Goal: Transaction & Acquisition: Subscribe to service/newsletter

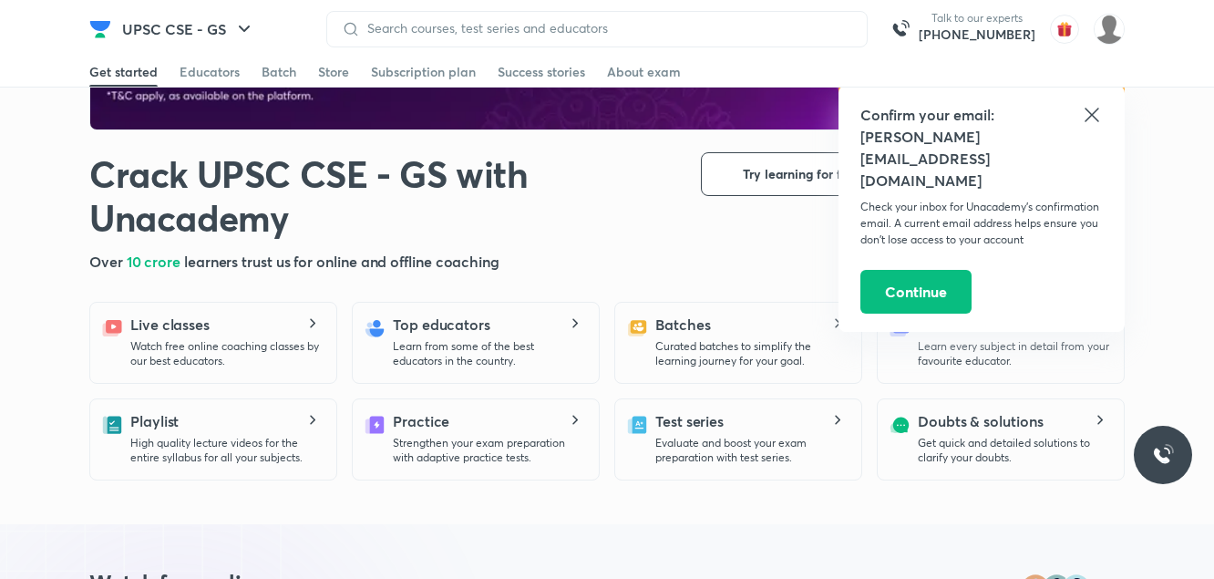
scroll to position [289, 0]
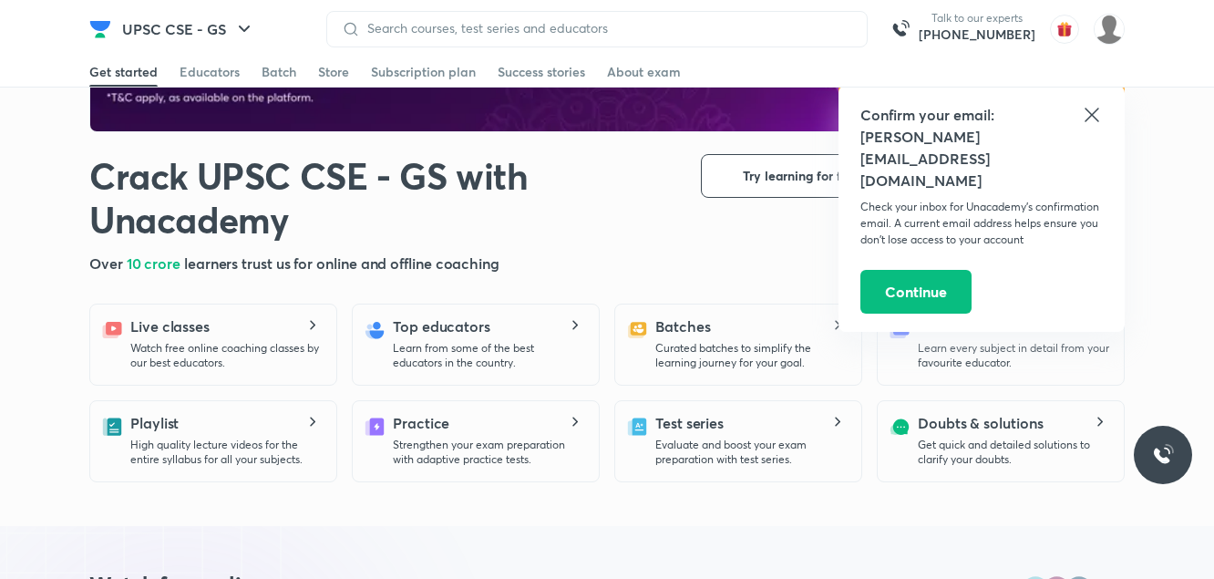
click at [1092, 118] on icon at bounding box center [1092, 115] width 22 height 22
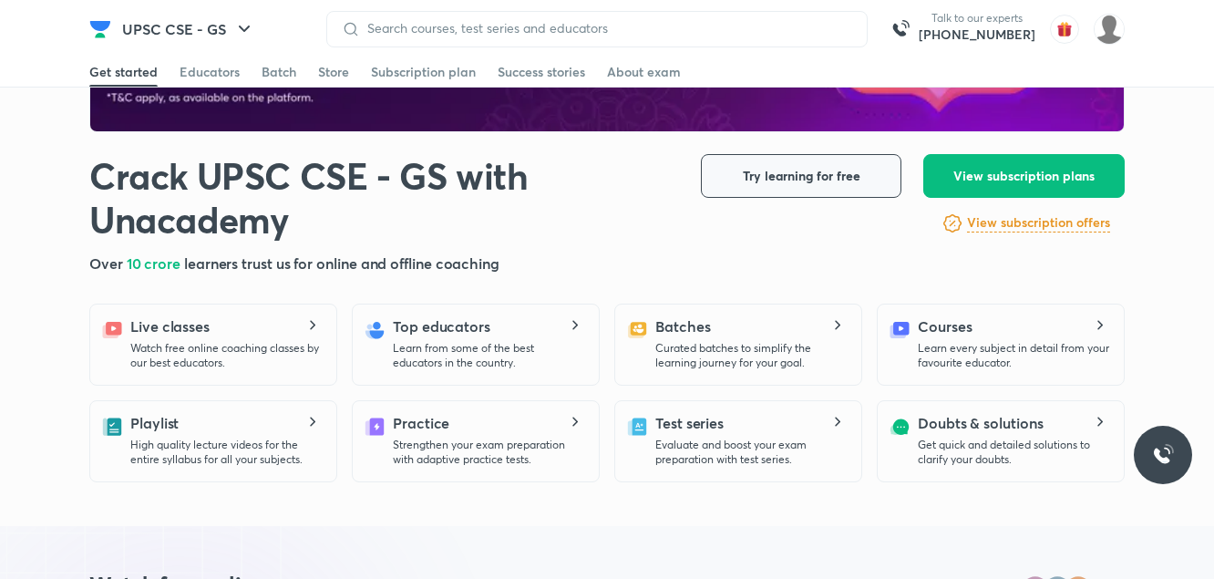
click at [825, 170] on span "Try learning for free" at bounding box center [802, 176] width 118 height 18
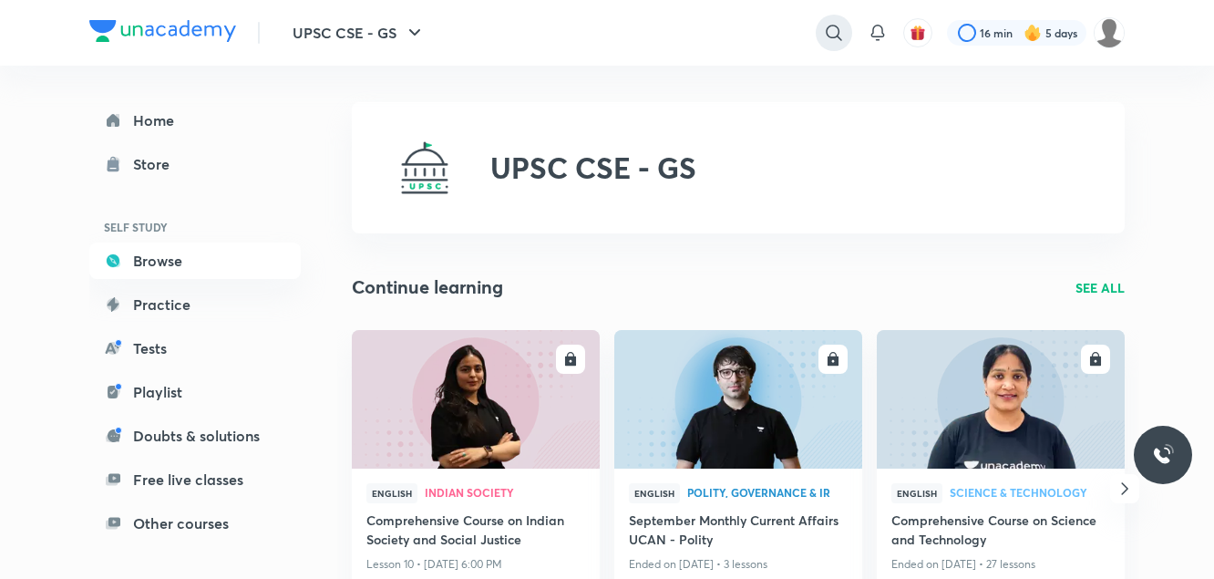
click at [835, 25] on icon at bounding box center [834, 33] width 22 height 22
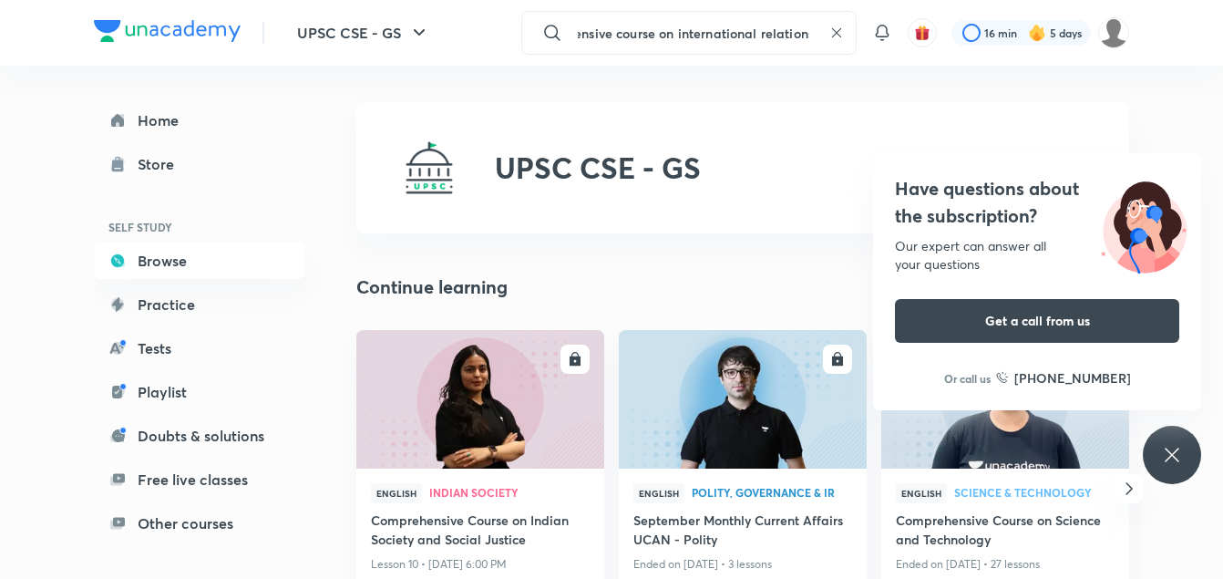
scroll to position [0, 63]
type input "comprehensive course on international relations"
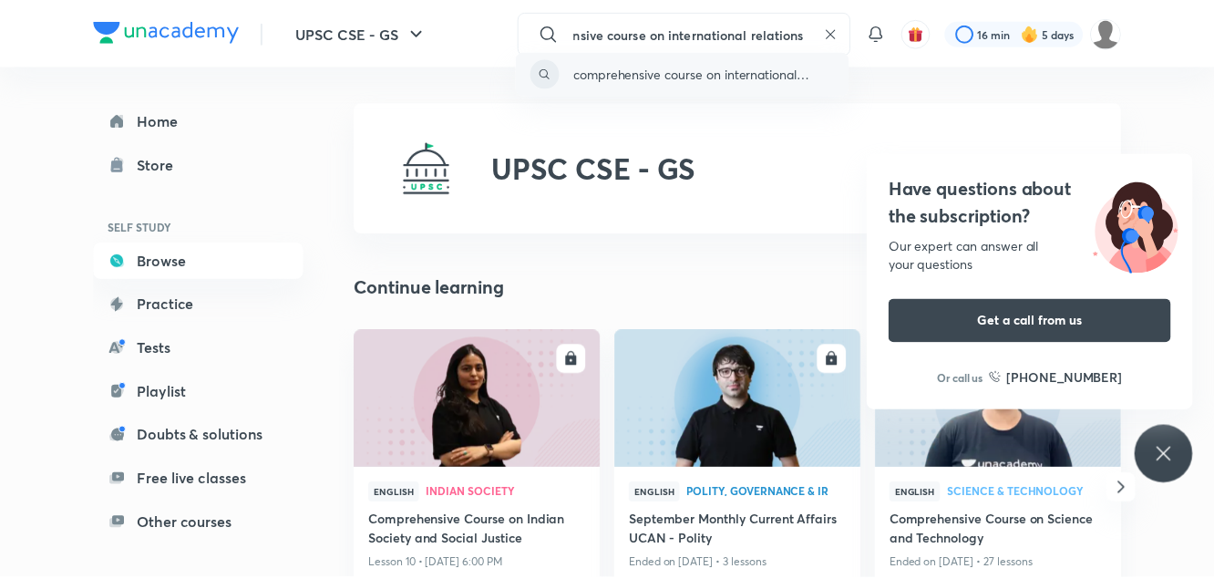
scroll to position [0, 0]
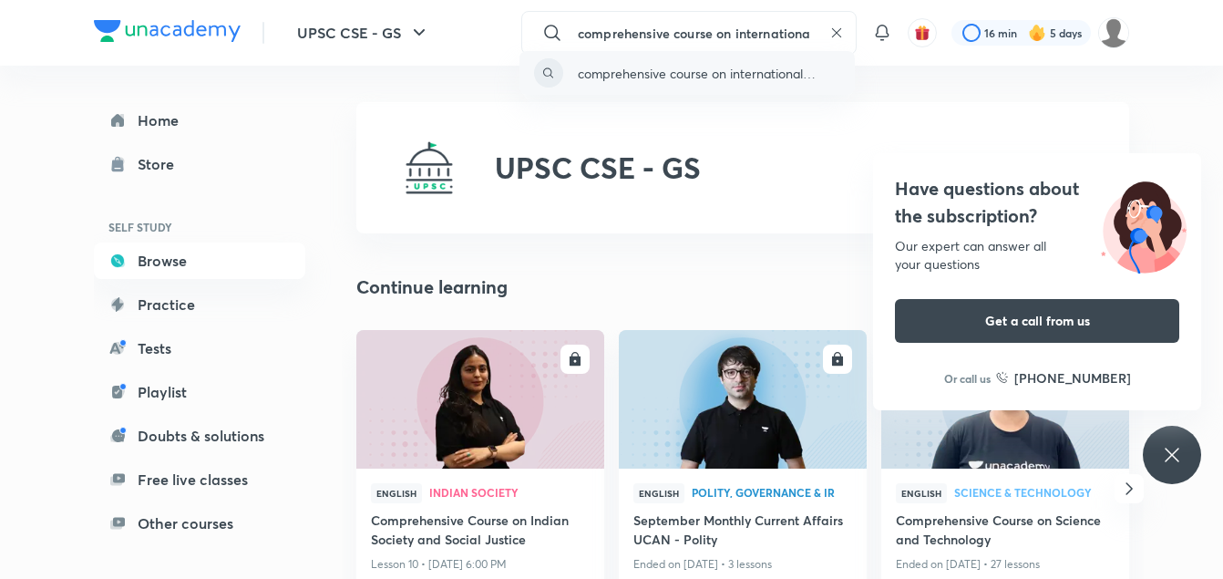
click at [712, 70] on p "comprehensive course on international relations" at bounding box center [709, 73] width 263 height 19
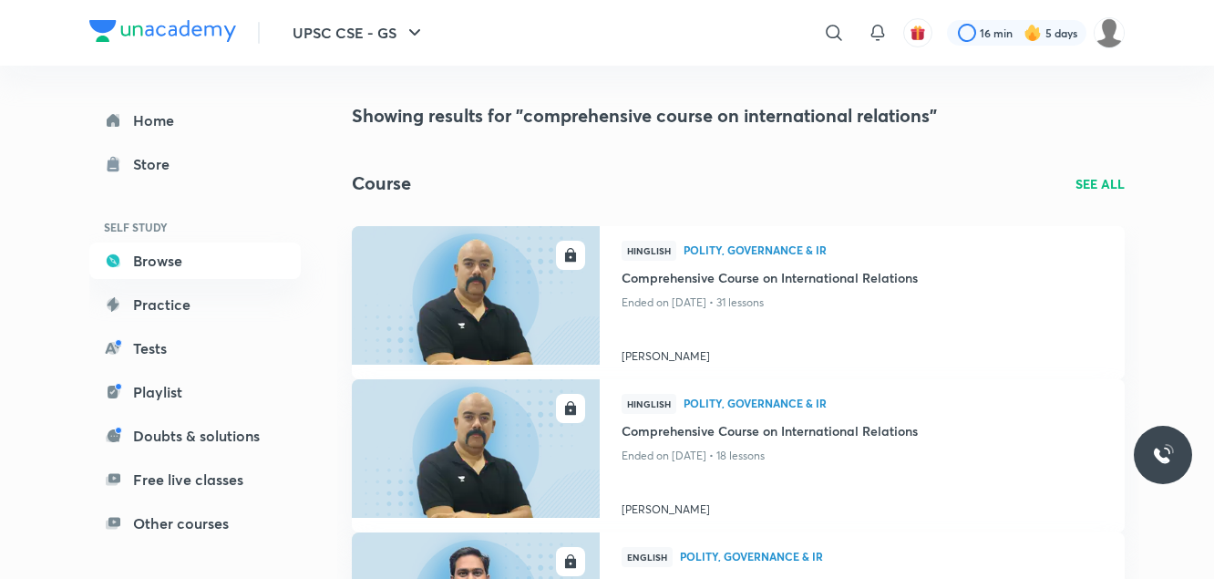
click at [1110, 186] on p "SEE ALL" at bounding box center [1099, 183] width 49 height 19
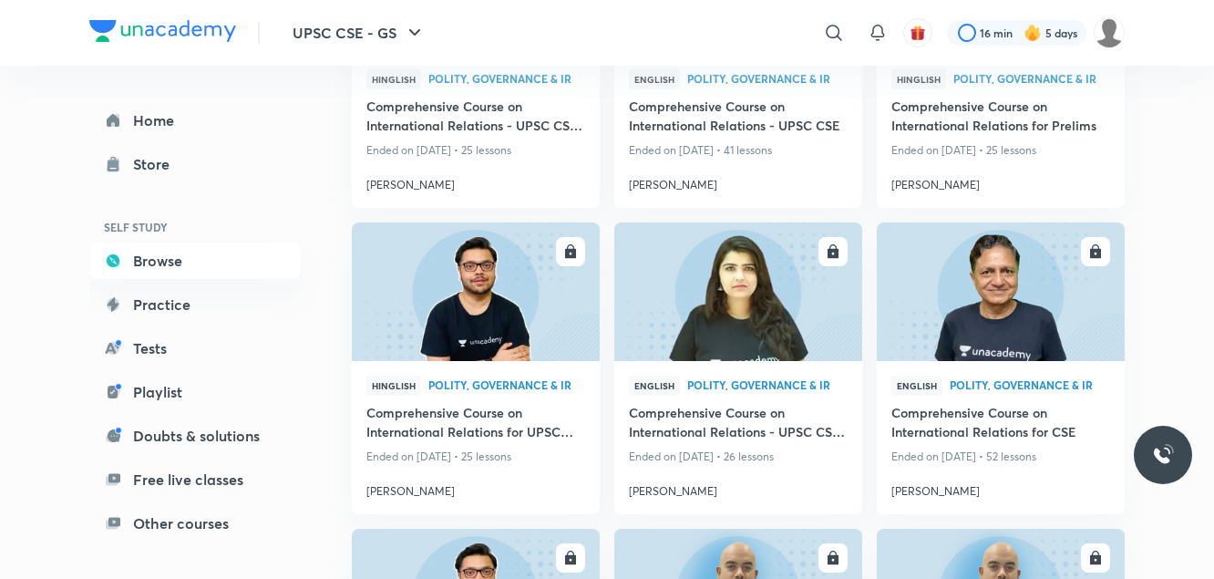
scroll to position [2068, 0]
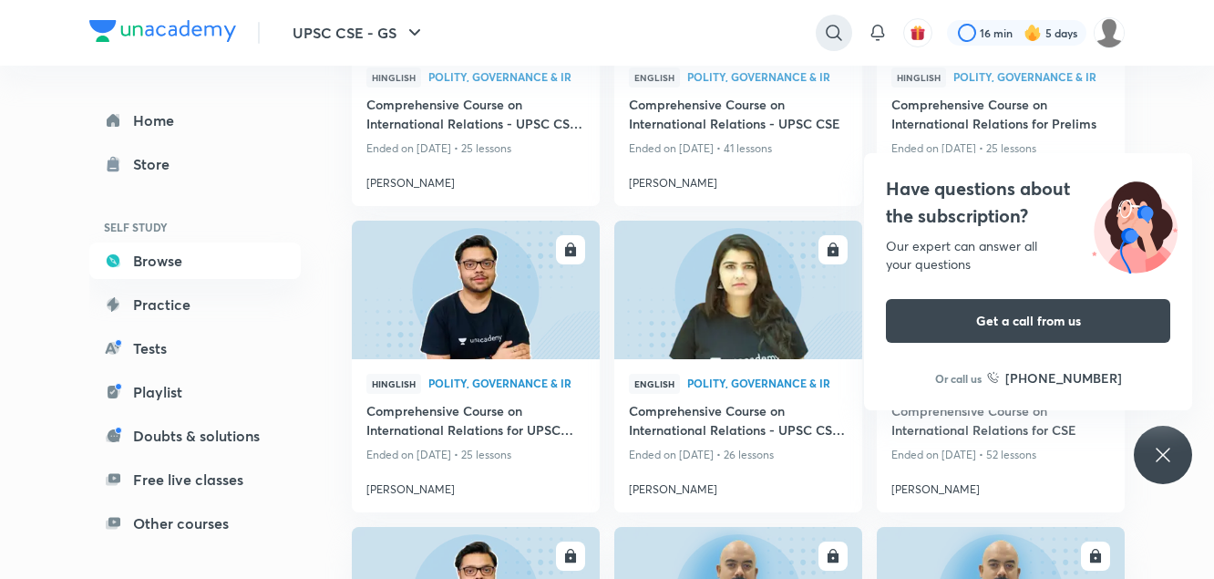
click at [836, 21] on div at bounding box center [833, 33] width 36 height 36
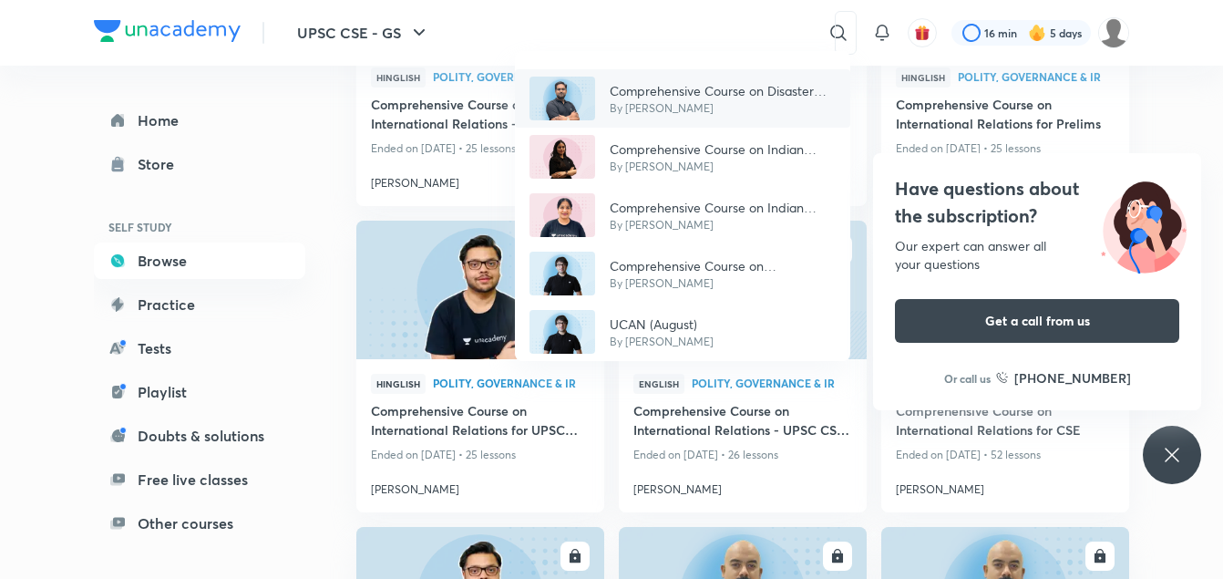
click at [770, 92] on p "Comprehensive Course on Disaster Management" at bounding box center [723, 90] width 226 height 19
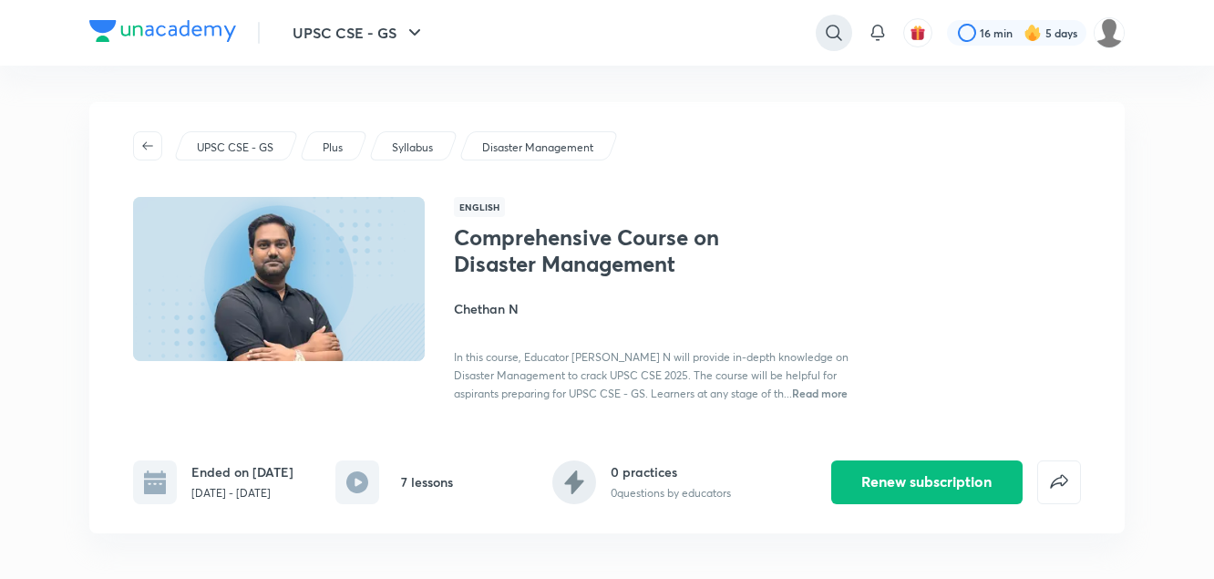
click at [824, 36] on icon at bounding box center [834, 33] width 22 height 22
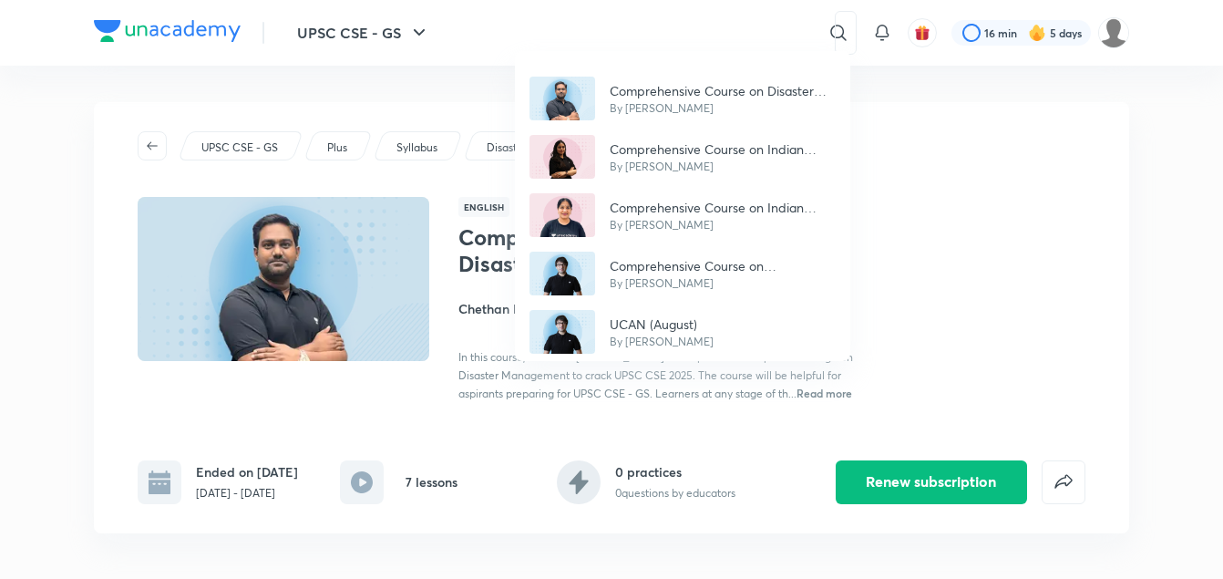
click at [895, 228] on div "Comprehensive Course on Disaster Management By [PERSON_NAME] N Comprehensive Co…" at bounding box center [611, 289] width 1223 height 579
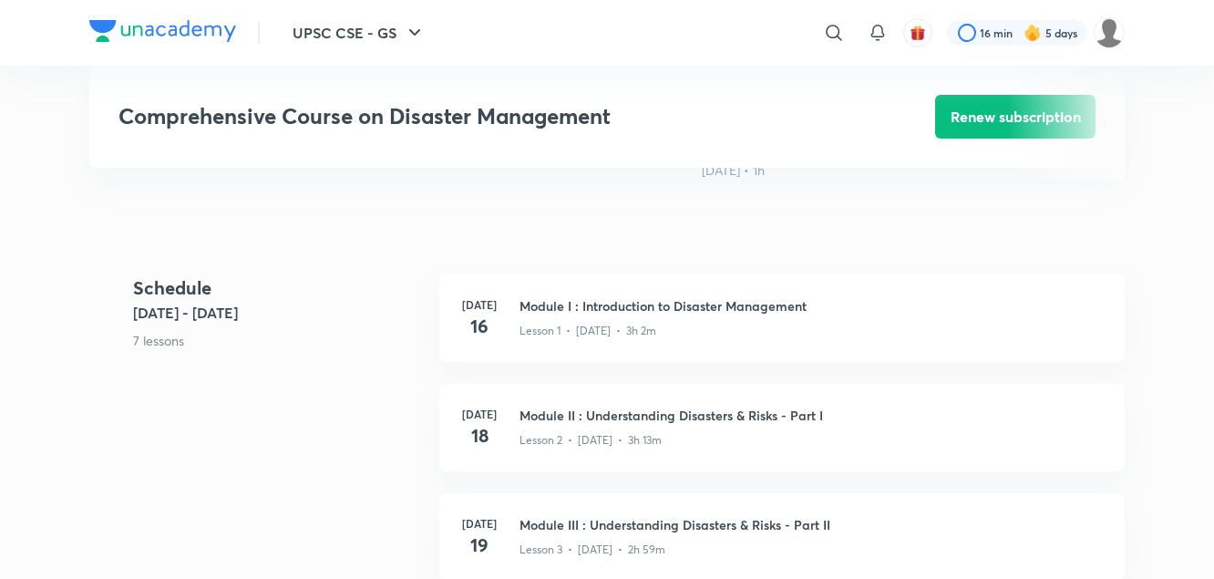
scroll to position [701, 0]
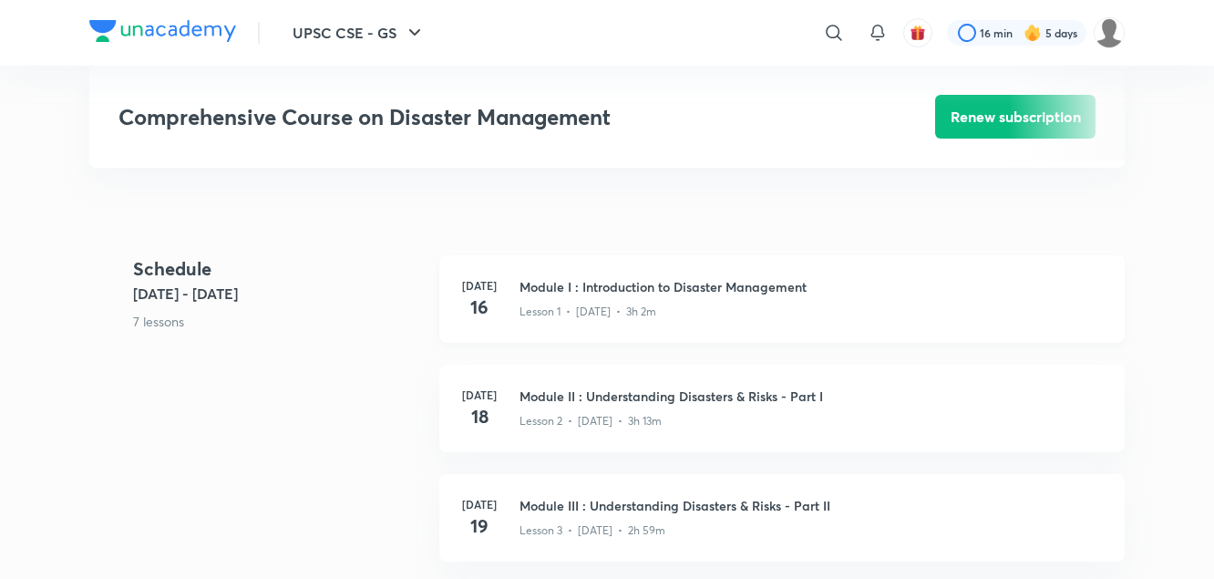
click at [665, 314] on div "Lesson 1 • [DATE] • 3h 2m" at bounding box center [810, 308] width 583 height 24
click at [513, 318] on div "[DATE] Module I : Introduction to Disaster Management Lesson 1 • [DATE] • 3h 2m" at bounding box center [781, 298] width 685 height 87
click at [513, 299] on div "[DATE] Module I : Introduction to Disaster Management Lesson 1 • [DATE] • 3h 2m" at bounding box center [781, 298] width 685 height 87
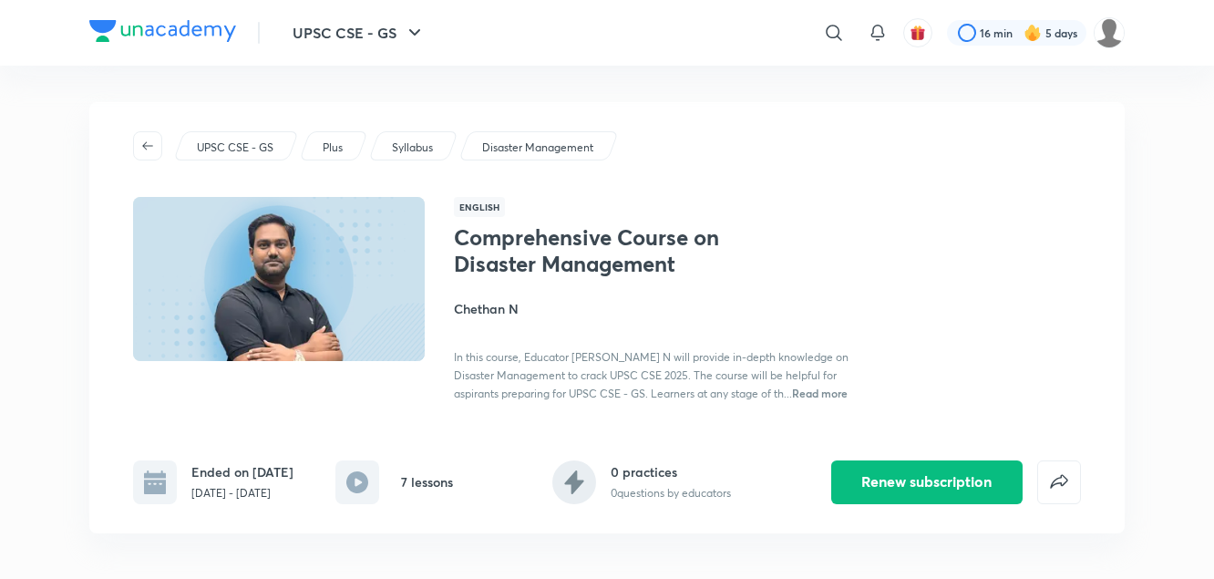
click at [335, 153] on p "Plus" at bounding box center [333, 147] width 20 height 16
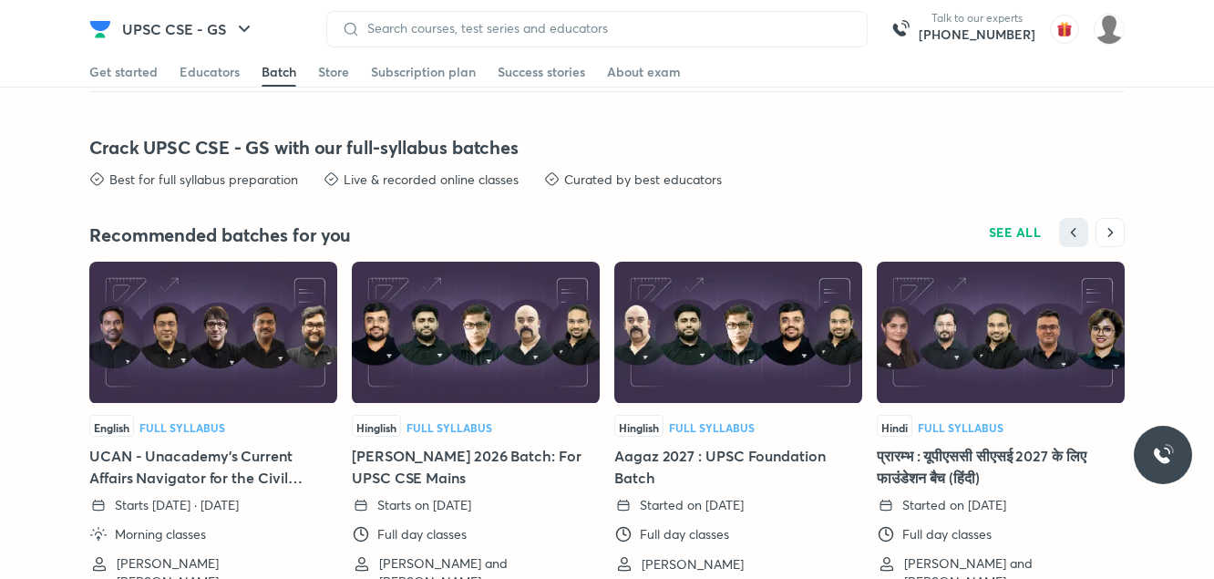
scroll to position [3779, 0]
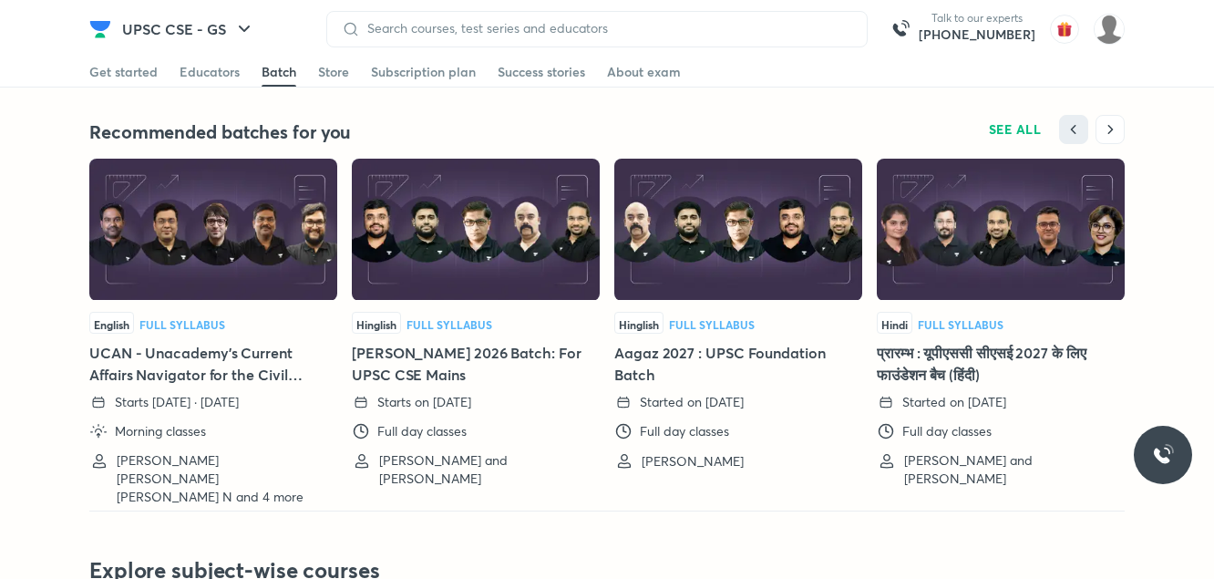
click at [274, 261] on img at bounding box center [213, 230] width 248 height 142
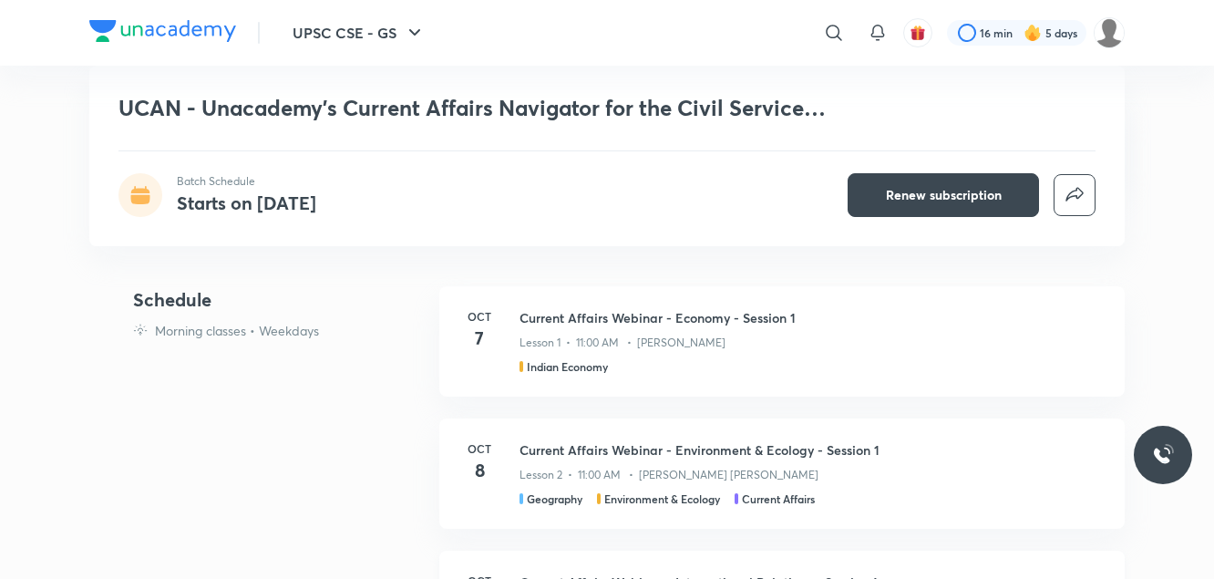
scroll to position [816, 0]
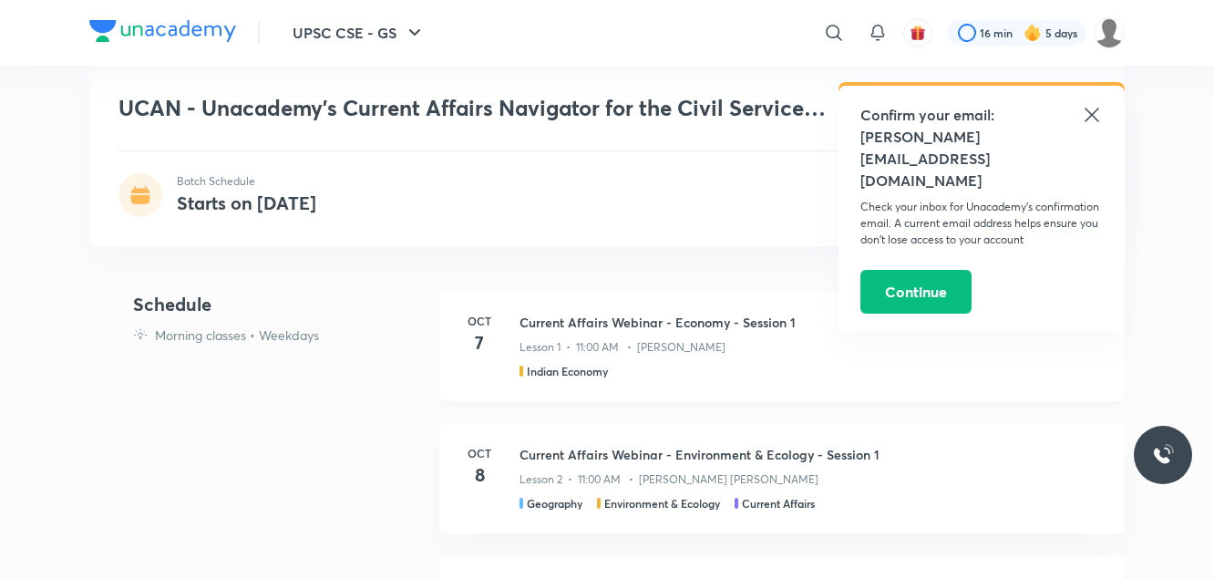
click at [627, 318] on h3 "Current Affairs Webinar - Economy - Session 1" at bounding box center [810, 322] width 583 height 19
click at [619, 343] on p "Lesson 1 • 11:00 AM • [PERSON_NAME]" at bounding box center [622, 347] width 206 height 16
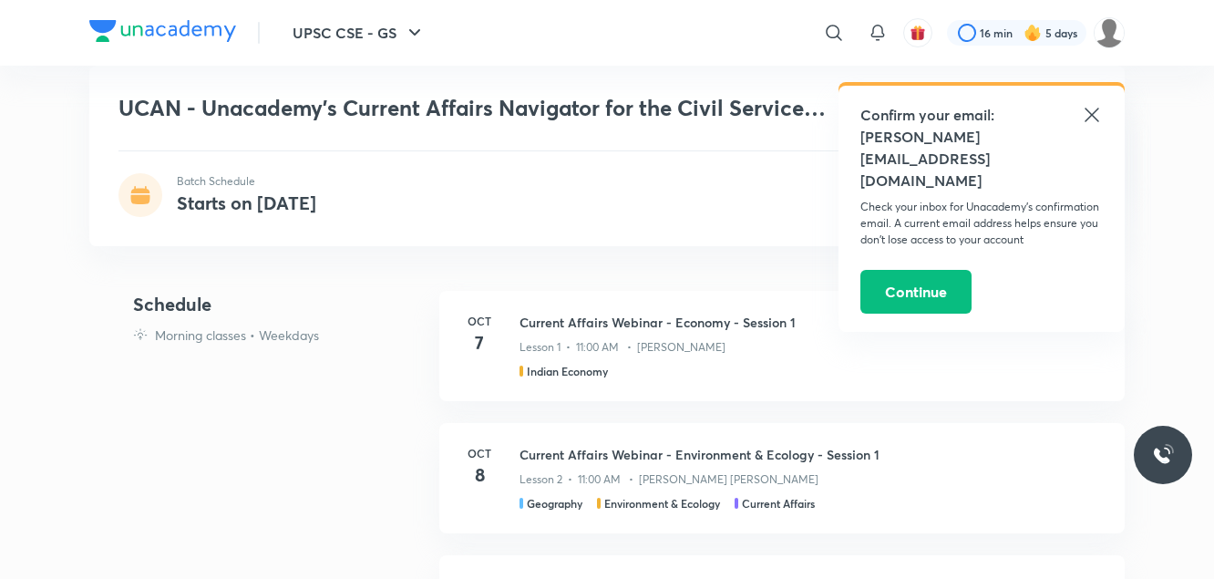
click at [1092, 106] on icon at bounding box center [1092, 115] width 22 height 22
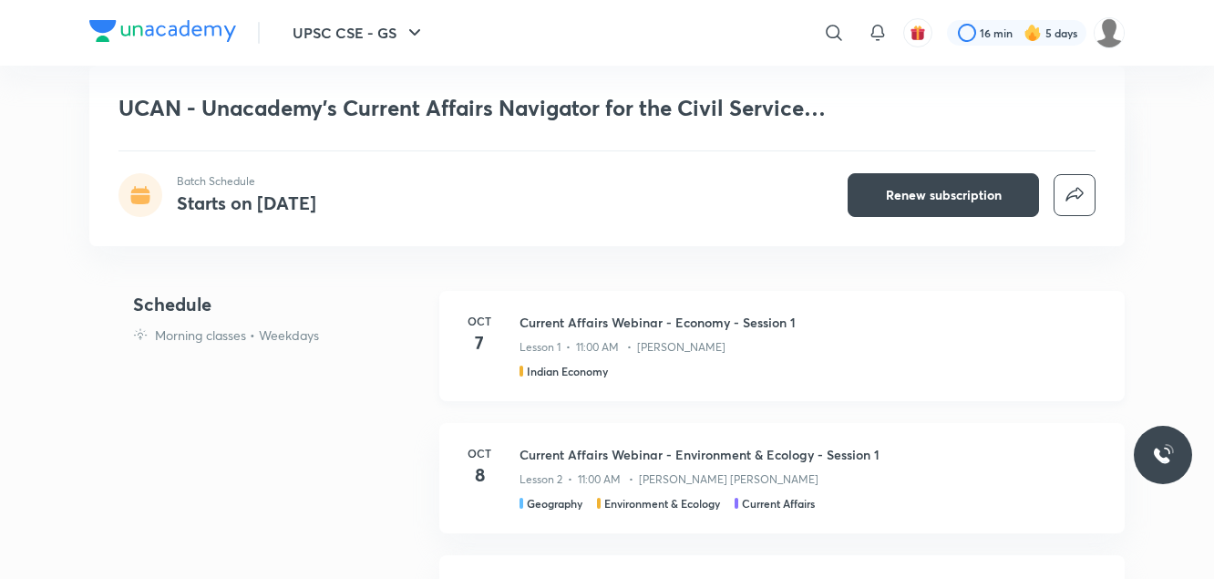
click at [549, 364] on h5 "Indian Economy" at bounding box center [567, 371] width 81 height 16
click at [511, 343] on div "[DATE] Current Affairs Webinar - Economy - Session 1 Lesson 1 • 11:00 AM • [PER…" at bounding box center [781, 346] width 685 height 110
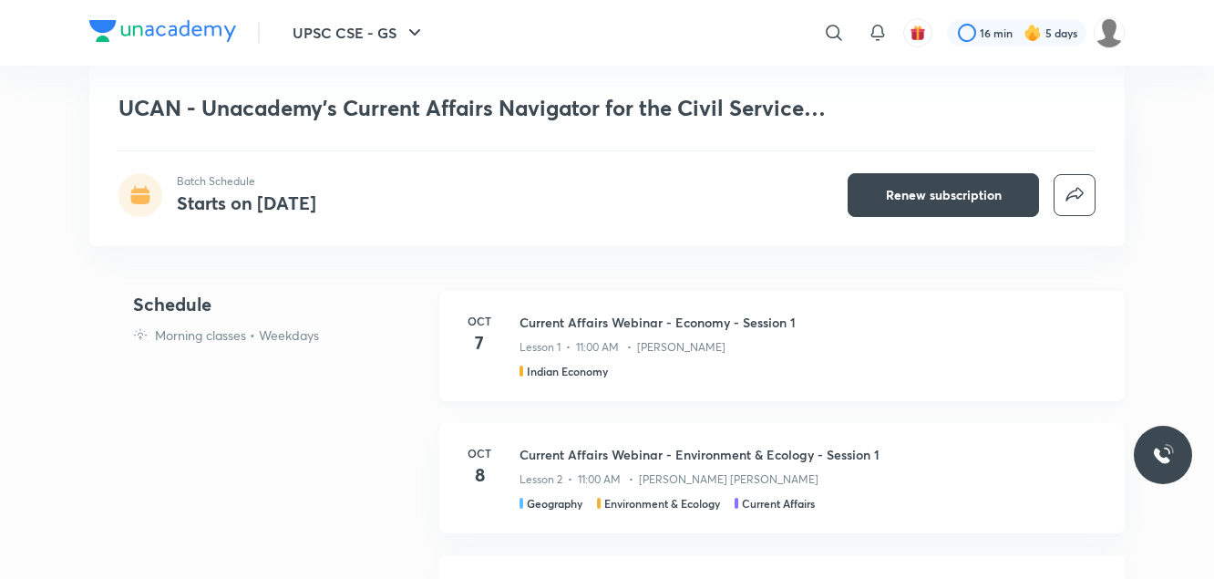
click at [511, 343] on div "[DATE] Current Affairs Webinar - Economy - Session 1 Lesson 1 • 11:00 AM • [PER…" at bounding box center [781, 346] width 685 height 110
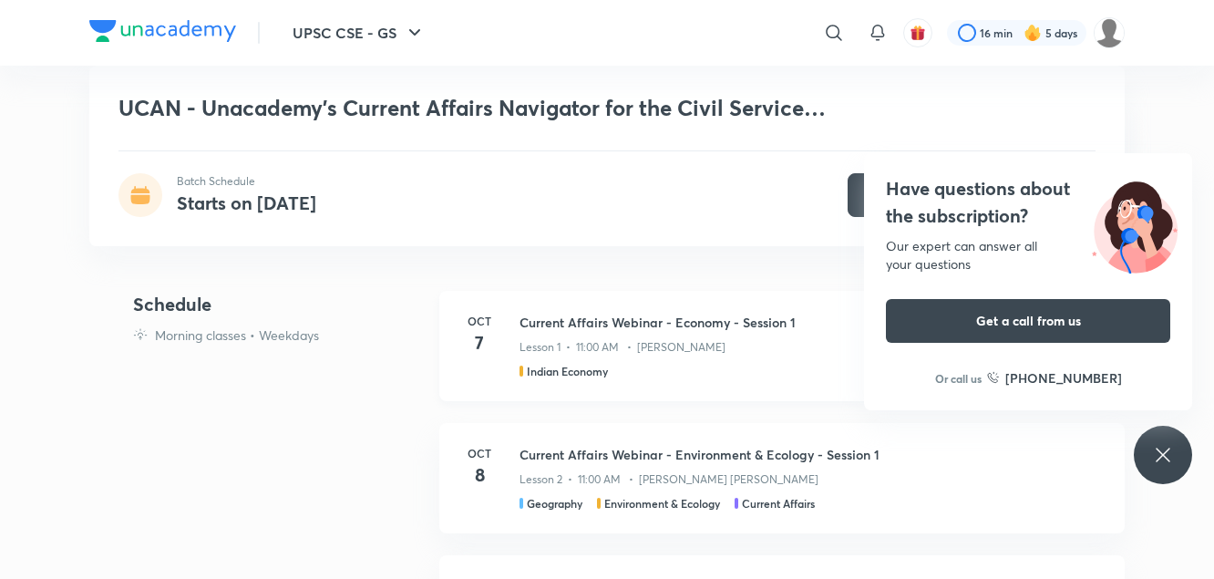
click at [578, 336] on div "Lesson 1 • 11:00 AM • [PERSON_NAME]" at bounding box center [810, 344] width 583 height 24
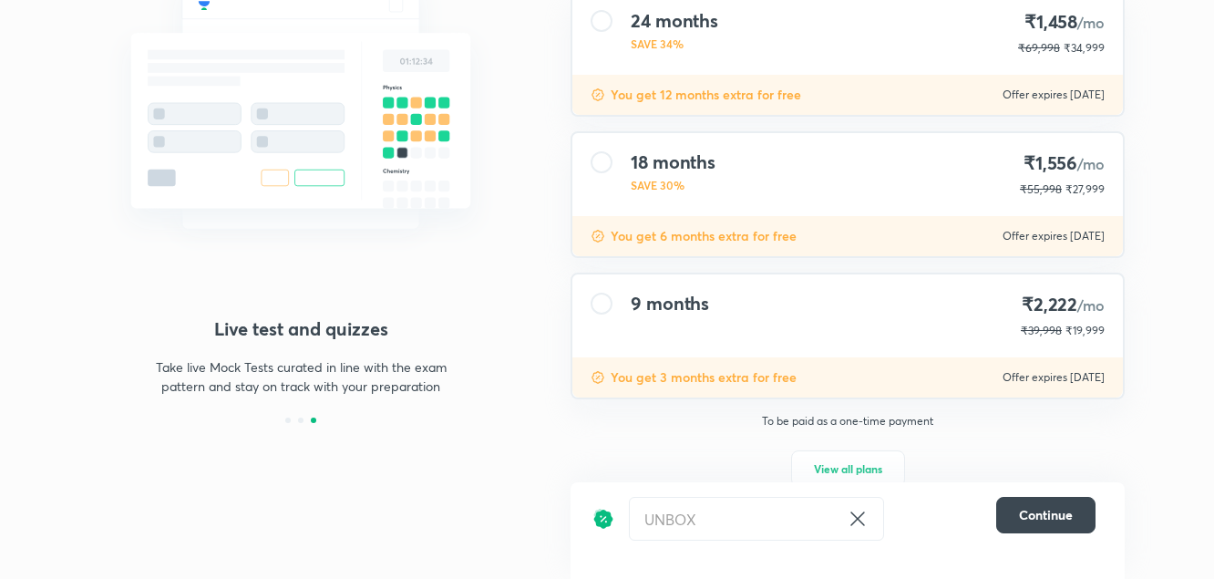
scroll to position [266, 0]
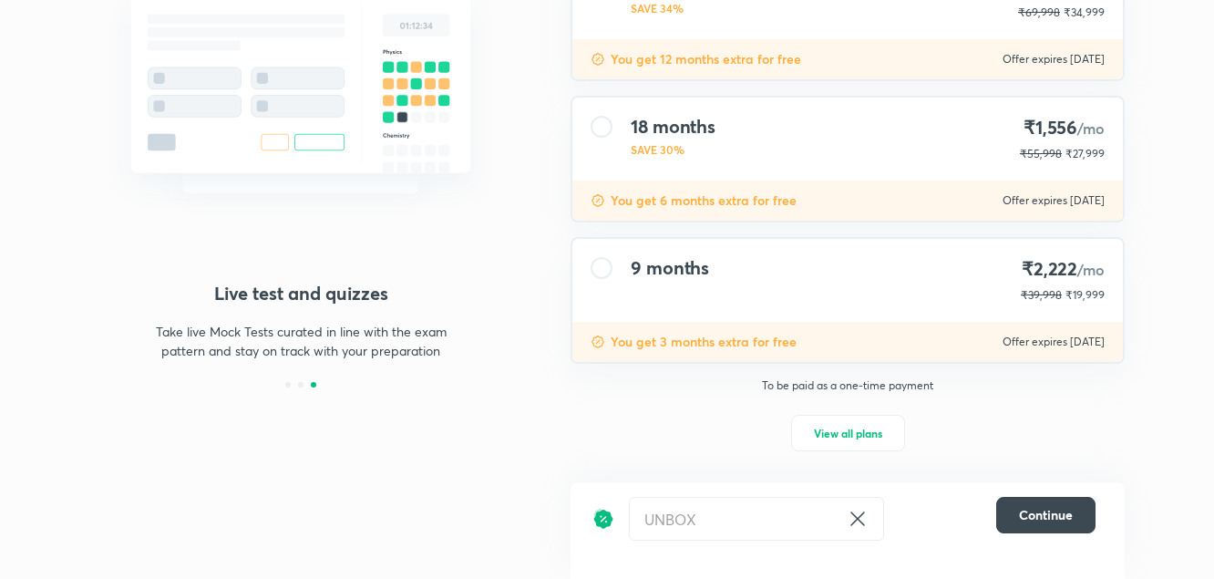
click at [858, 523] on icon at bounding box center [857, 518] width 22 height 22
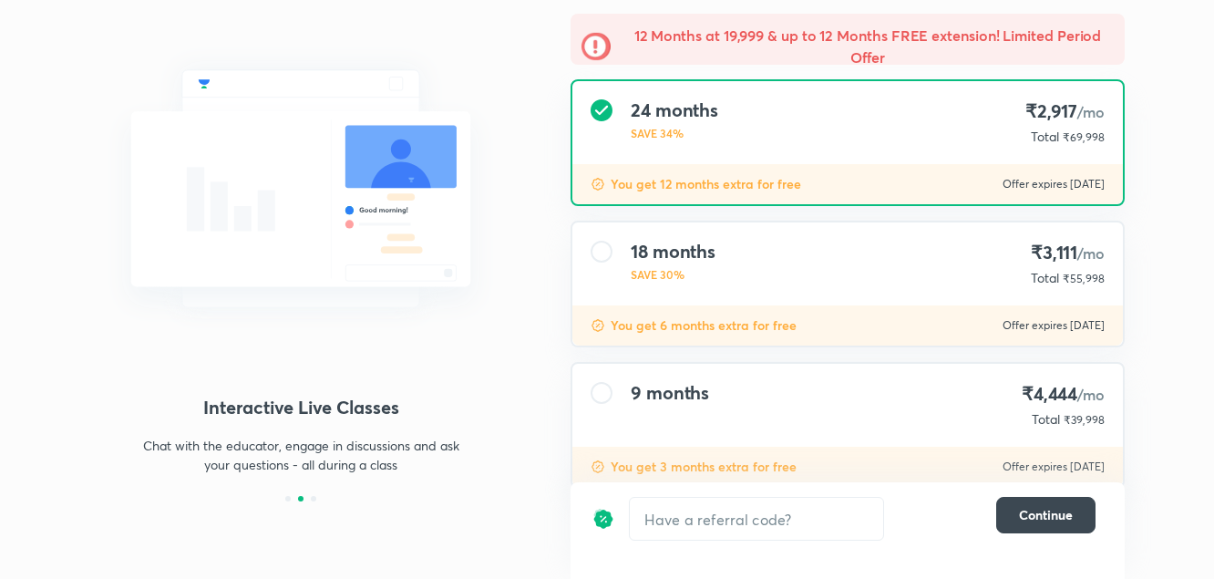
scroll to position [197, 0]
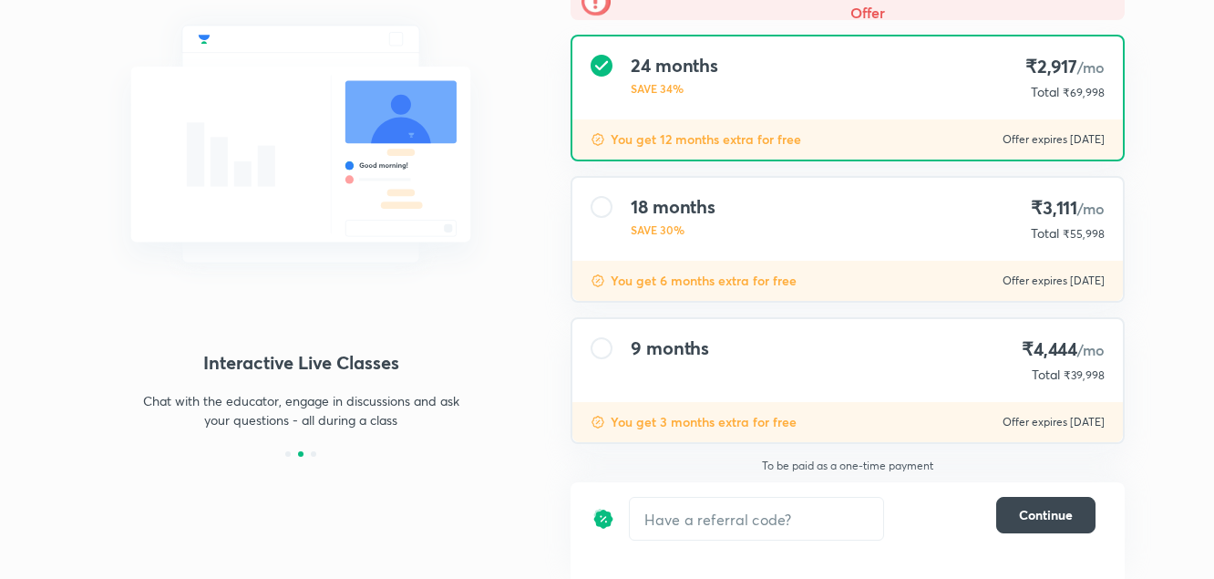
click at [900, 528] on div "​" at bounding box center [801, 519] width 345 height 44
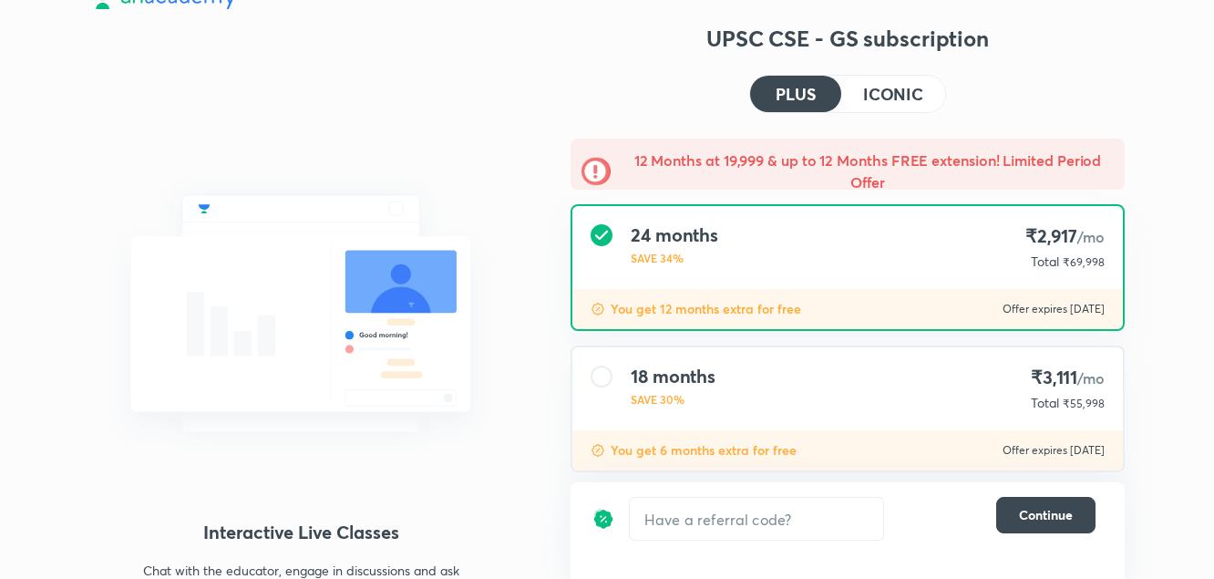
scroll to position [0, 0]
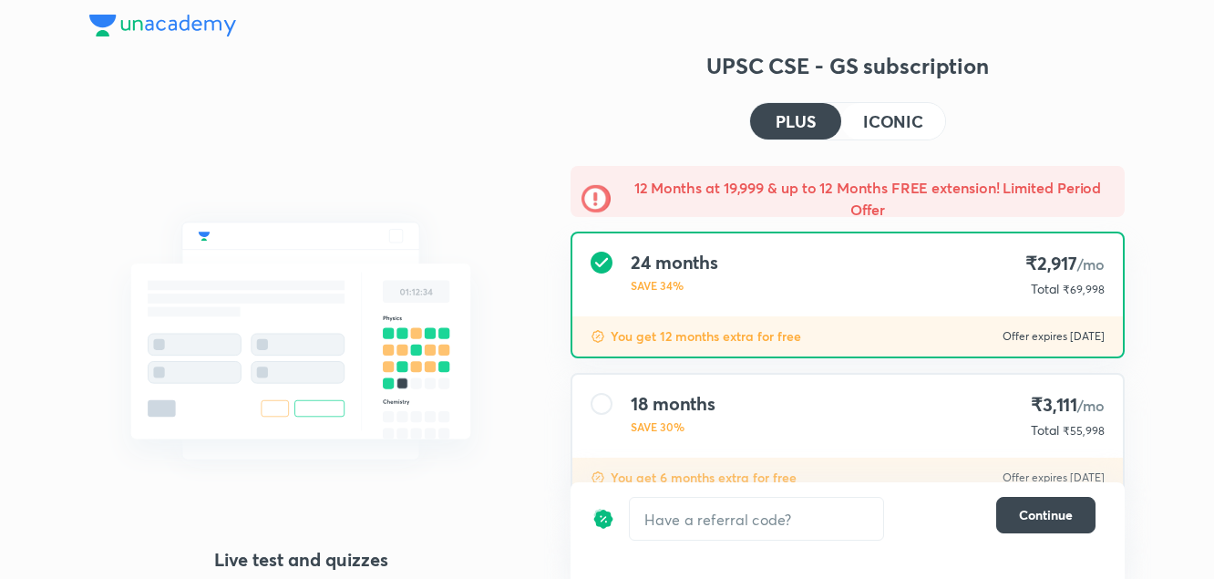
click at [809, 122] on h4 "PLUS" at bounding box center [795, 121] width 40 height 16
